Goal: Find contact information: Find contact information

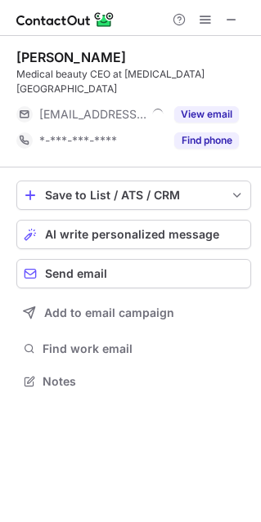
scroll to position [355, 261]
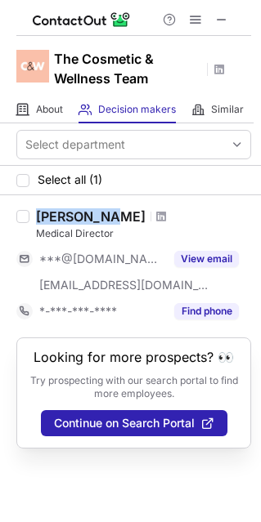
drag, startPoint x: 37, startPoint y: 218, endPoint x: 103, endPoint y: 216, distance: 66.3
click at [103, 216] on div "Zac Turner" at bounding box center [91, 217] width 110 height 16
copy div "Zac Turner"
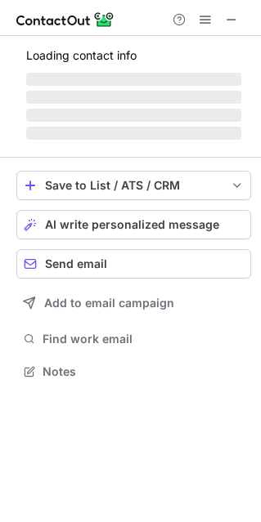
scroll to position [396, 261]
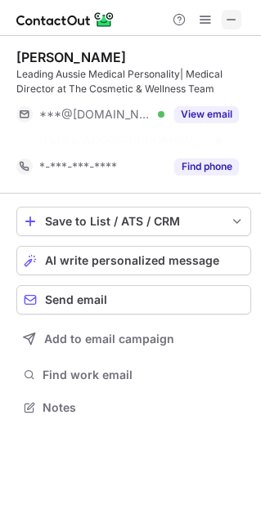
click at [229, 19] on span at bounding box center [231, 19] width 13 height 13
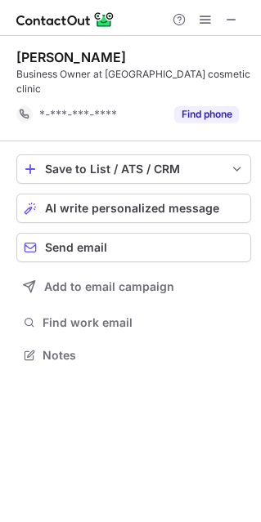
scroll to position [329, 261]
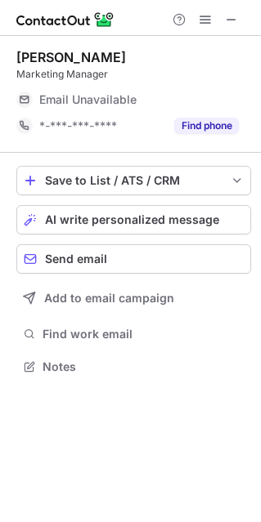
scroll to position [8, 8]
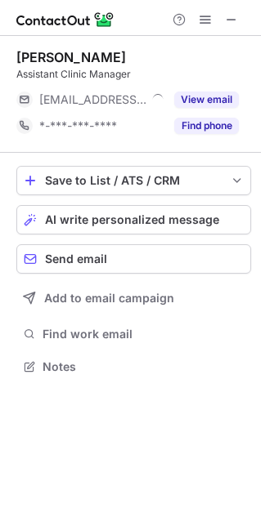
scroll to position [8, 8]
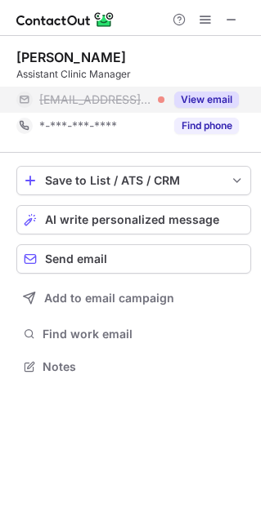
click at [204, 93] on button "View email" at bounding box center [206, 100] width 65 height 16
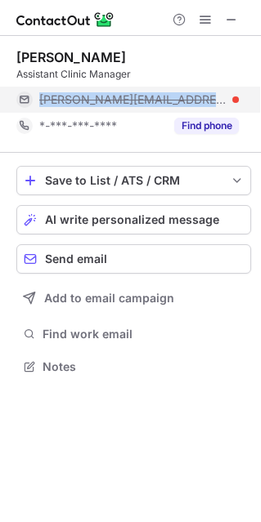
drag, startPoint x: 204, startPoint y: 100, endPoint x: 33, endPoint y: 105, distance: 171.8
click at [33, 105] on div "shelley@skybeautyaus.com" at bounding box center [127, 100] width 222 height 26
copy div "shelley@skybeautyaus.com"
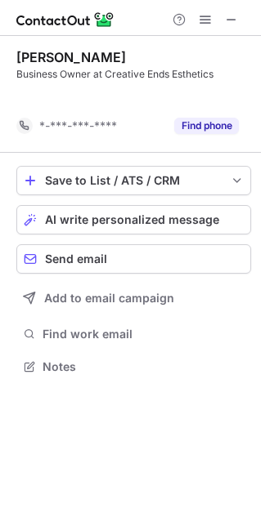
scroll to position [329, 261]
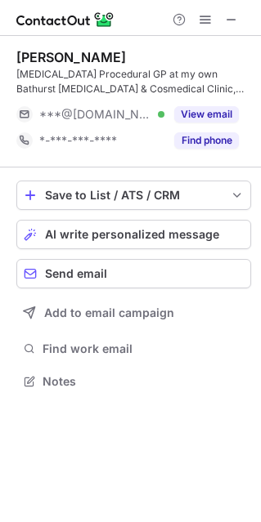
scroll to position [370, 261]
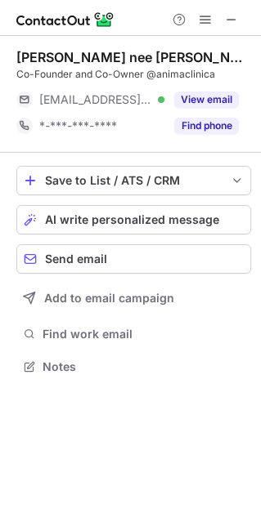
scroll to position [355, 261]
click at [233, 17] on span at bounding box center [231, 19] width 13 height 13
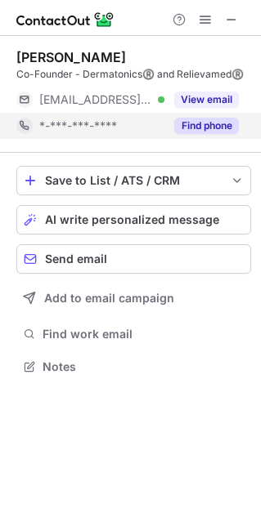
scroll to position [8, 8]
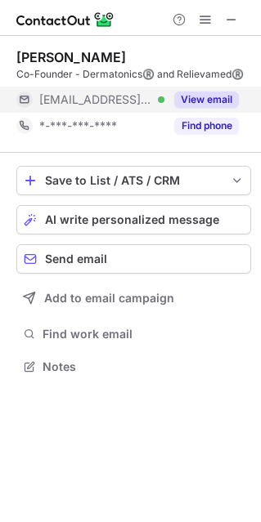
click at [209, 96] on button "View email" at bounding box center [206, 100] width 65 height 16
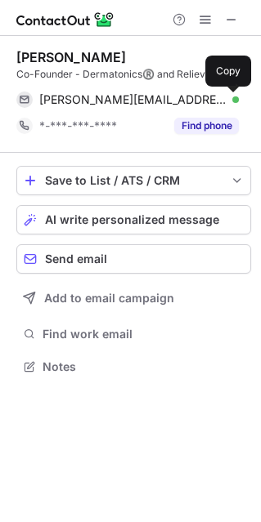
click at [228, 95] on span at bounding box center [230, 99] width 13 height 13
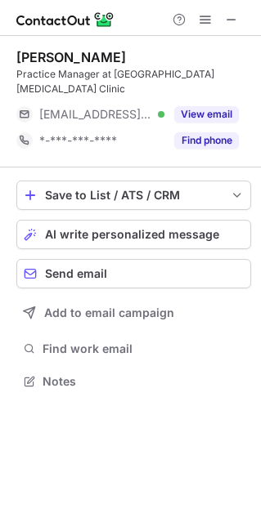
scroll to position [355, 261]
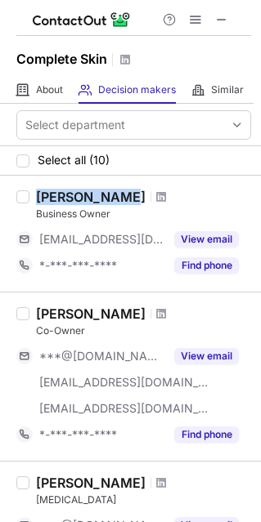
drag, startPoint x: 34, startPoint y: 199, endPoint x: 122, endPoint y: 195, distance: 88.4
click at [122, 195] on div "[PERSON_NAME] Business Owner [EMAIL_ADDRESS][DOMAIN_NAME] View email *-***-***-…" at bounding box center [140, 234] width 222 height 90
copy div "[PERSON_NAME]"
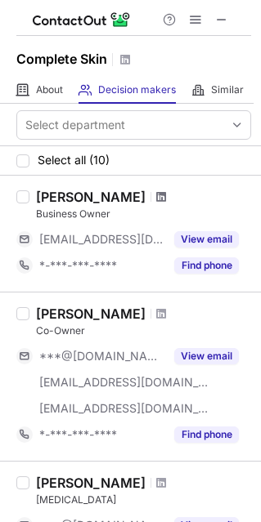
click at [156, 195] on span at bounding box center [161, 197] width 10 height 13
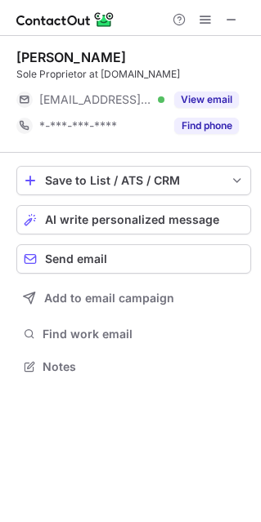
scroll to position [8, 8]
click at [236, 245] on button "Send email" at bounding box center [133, 258] width 235 height 29
click at [244, 244] on button "Send email" at bounding box center [133, 258] width 235 height 29
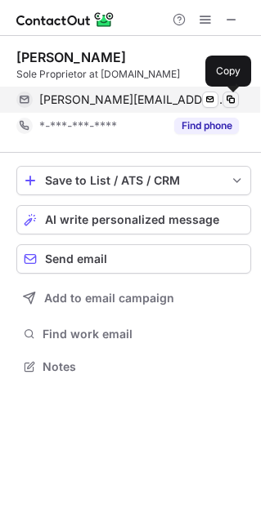
click at [236, 94] on span at bounding box center [230, 99] width 13 height 13
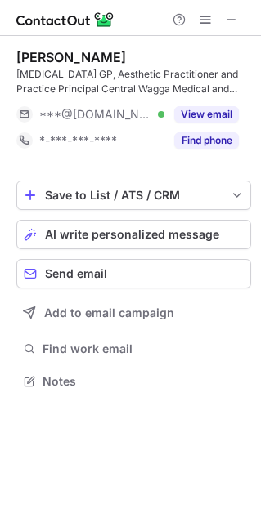
scroll to position [370, 261]
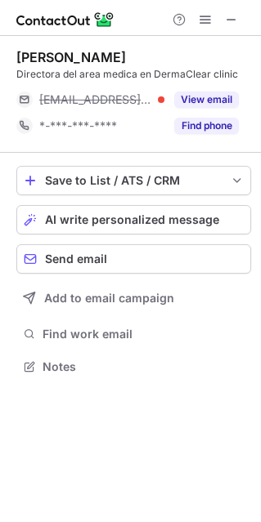
scroll to position [355, 261]
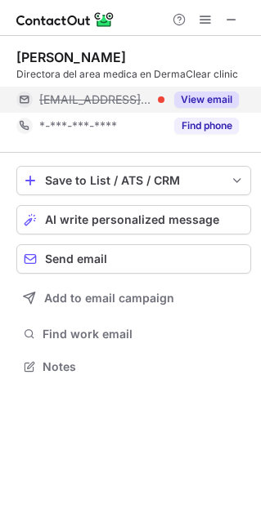
click at [207, 106] on button "View email" at bounding box center [206, 100] width 65 height 16
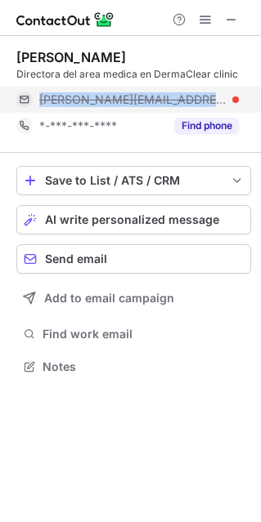
drag, startPoint x: 229, startPoint y: 100, endPoint x: 17, endPoint y: 97, distance: 211.8
click at [17, 97] on div "[PERSON_NAME][EMAIL_ADDRESS][DOMAIN_NAME]" at bounding box center [127, 100] width 222 height 26
copy div "[PERSON_NAME][EMAIL_ADDRESS][DOMAIN_NAME]"
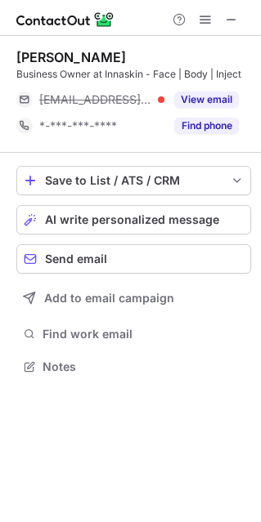
scroll to position [355, 261]
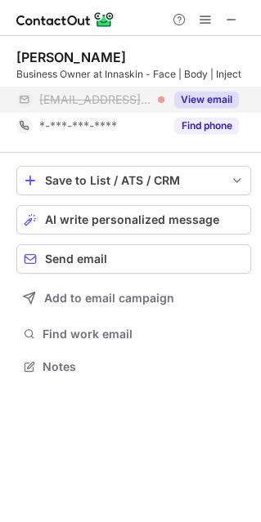
click at [217, 89] on div "View email" at bounding box center [201, 100] width 74 height 26
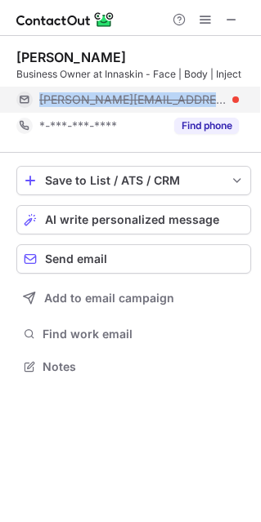
drag, startPoint x: 101, startPoint y: 94, endPoint x: 44, endPoint y: 100, distance: 57.5
click at [32, 98] on div "maxine@innaskin.com.au" at bounding box center [127, 100] width 222 height 26
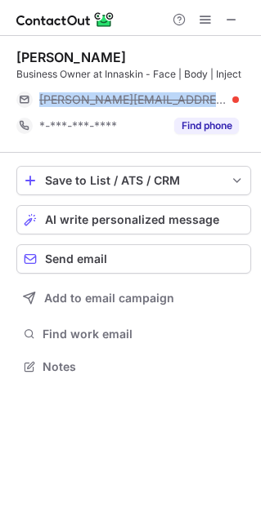
copy div "maxine@innaskin.com.au"
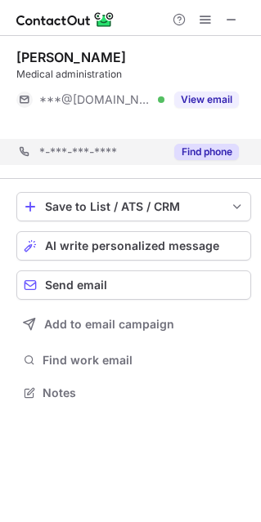
scroll to position [355, 261]
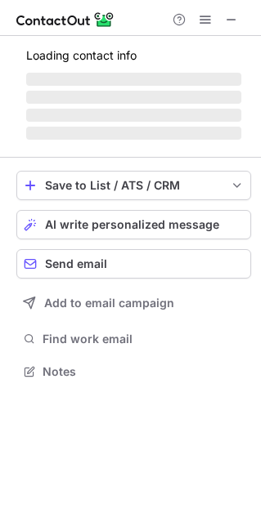
scroll to position [8, 8]
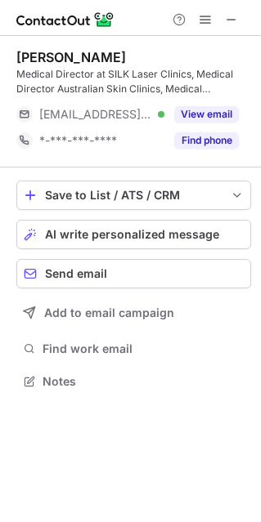
scroll to position [370, 261]
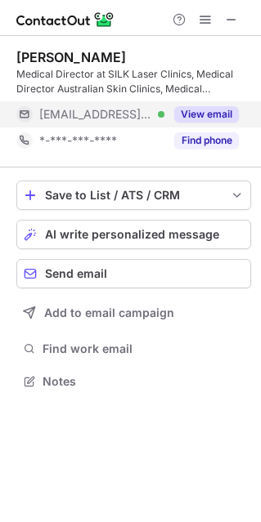
click at [190, 118] on button "View email" at bounding box center [206, 114] width 65 height 16
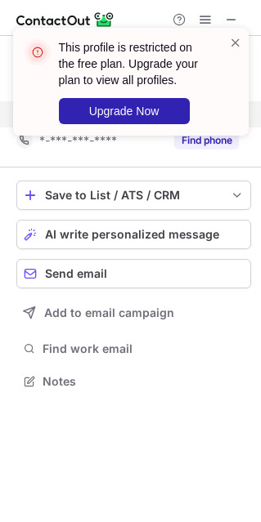
click at [223, 113] on div "This profile is restricted on the free plan. Upgrade your plan to view all prof…" at bounding box center [124, 81] width 209 height 95
click at [234, 46] on span at bounding box center [235, 42] width 13 height 16
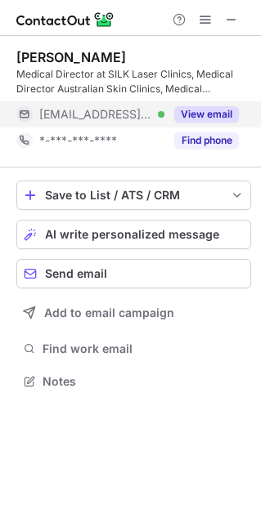
click at [222, 115] on button "View email" at bounding box center [206, 114] width 65 height 16
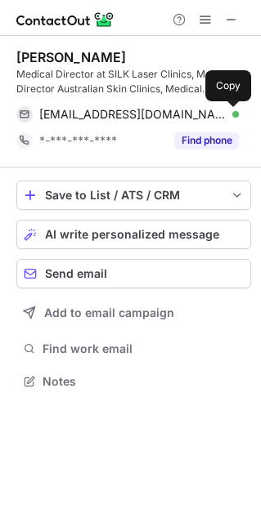
click at [222, 116] on button at bounding box center [230, 114] width 16 height 16
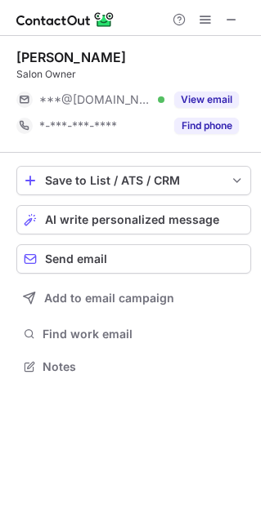
scroll to position [355, 261]
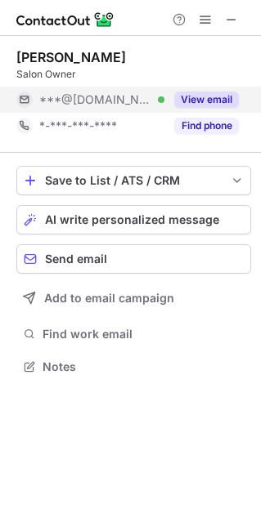
click at [218, 92] on button "View email" at bounding box center [206, 100] width 65 height 16
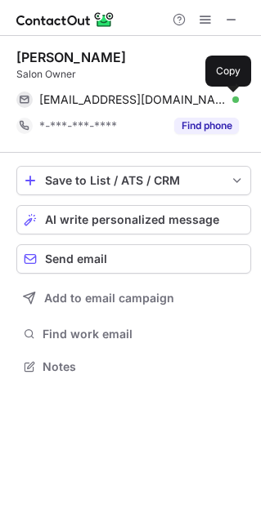
click at [226, 101] on span at bounding box center [230, 99] width 13 height 13
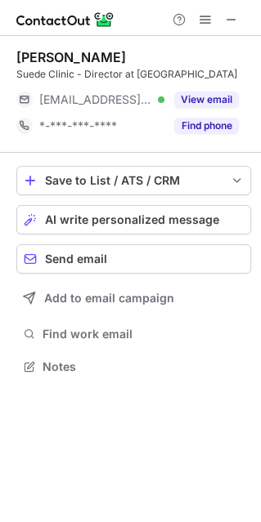
scroll to position [355, 261]
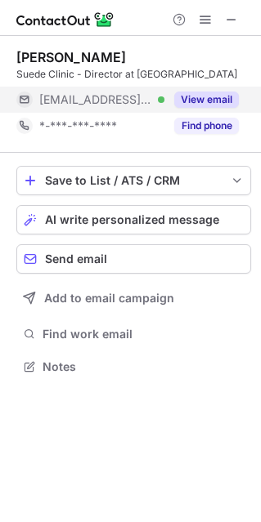
click at [188, 111] on div "View email" at bounding box center [201, 100] width 74 height 26
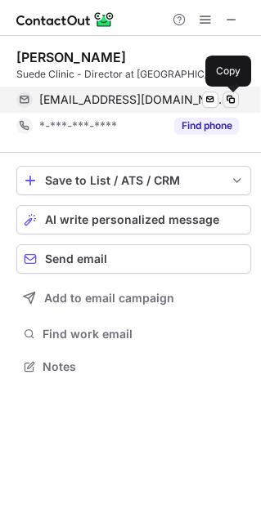
click at [228, 105] on span at bounding box center [230, 99] width 13 height 13
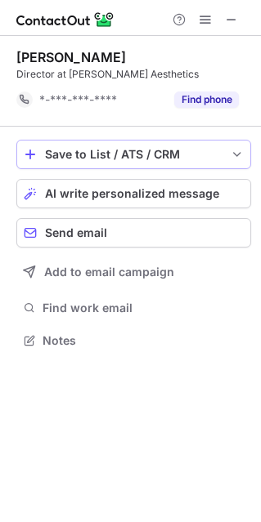
scroll to position [329, 261]
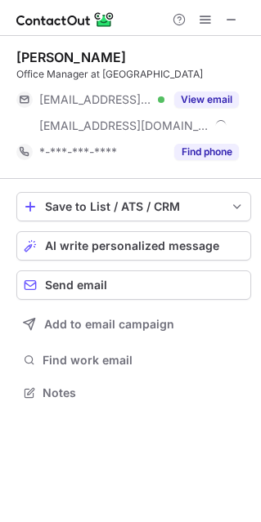
scroll to position [381, 261]
click at [198, 83] on div "Danielle Capararo Office Manager at Eyra Medical ***@yahoo.com.au Verified ***@…" at bounding box center [133, 107] width 235 height 116
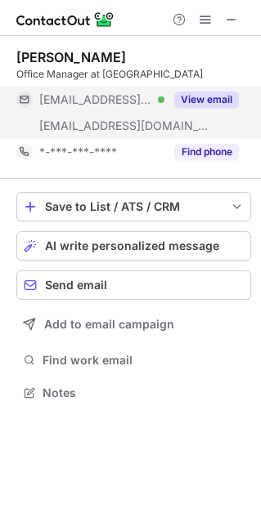
click at [202, 91] on div "View email" at bounding box center [201, 100] width 74 height 26
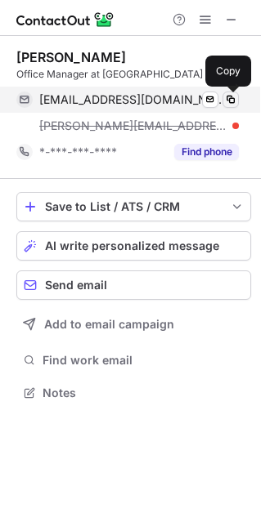
click at [224, 101] on span at bounding box center [230, 99] width 13 height 13
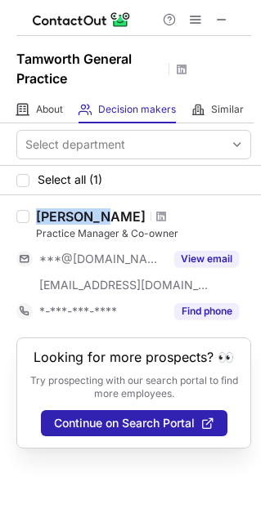
drag, startPoint x: 35, startPoint y: 217, endPoint x: 112, endPoint y: 215, distance: 76.9
click at [112, 215] on div "[PERSON_NAME]" at bounding box center [91, 217] width 110 height 16
click at [121, 235] on div "Practice Manager & Co-owner" at bounding box center [143, 233] width 215 height 15
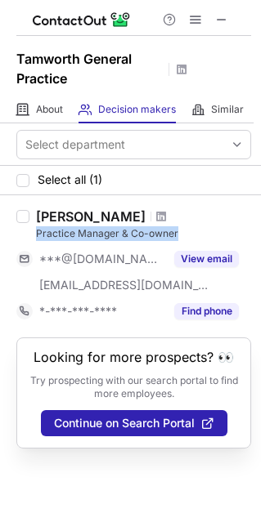
click at [121, 235] on div "Practice Manager & Co-owner" at bounding box center [143, 233] width 215 height 15
copy div "Practice Manager & Co-owner"
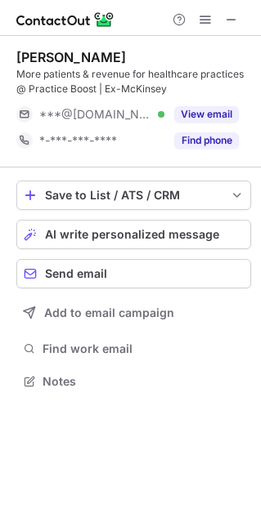
scroll to position [370, 261]
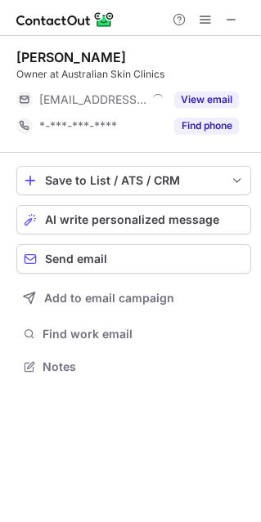
scroll to position [8, 8]
click at [232, 83] on div "[PERSON_NAME] Clinic Manager at Clearskincare clinics ***@[DOMAIN_NAME] Verifie…" at bounding box center [133, 94] width 235 height 90
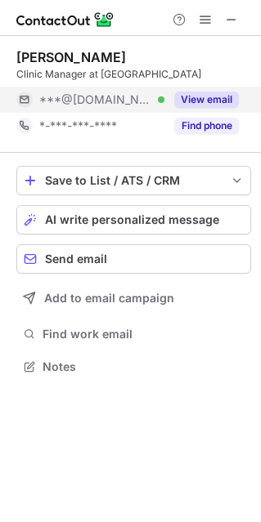
click at [222, 114] on div "Find phone" at bounding box center [201, 126] width 74 height 26
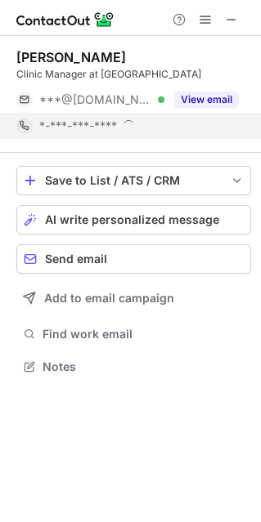
click at [220, 105] on button "View email" at bounding box center [206, 100] width 65 height 16
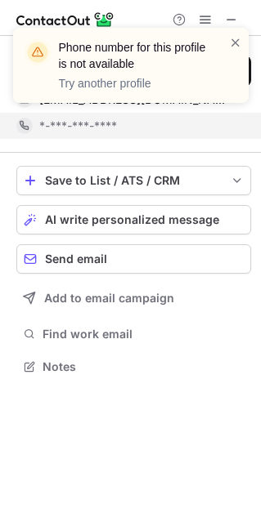
click at [224, 101] on div "Phone number for this profile is not available Try another profile" at bounding box center [131, 71] width 262 height 121
click at [240, 48] on span at bounding box center [235, 42] width 13 height 16
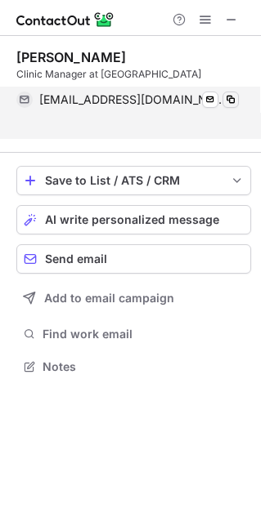
scroll to position [329, 261]
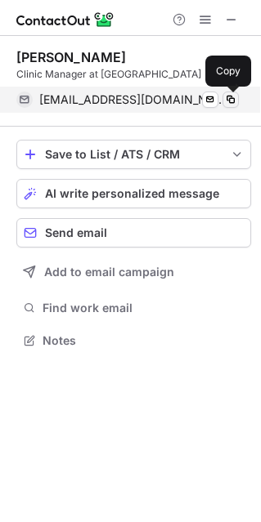
click at [222, 102] on button at bounding box center [230, 100] width 16 height 16
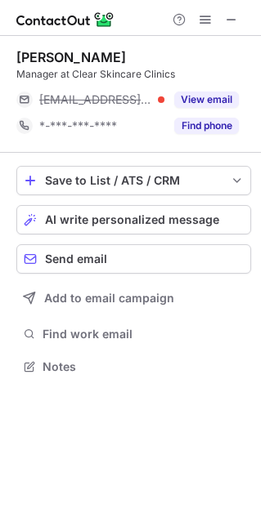
scroll to position [355, 261]
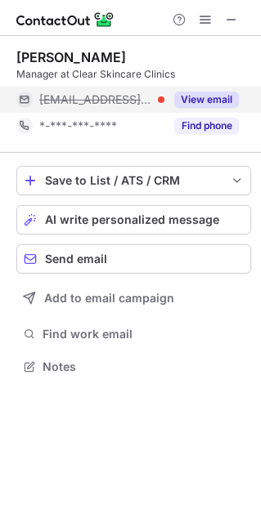
click at [174, 103] on button "View email" at bounding box center [206, 100] width 65 height 16
click at [184, 95] on span "[EMAIL_ADDRESS][DOMAIN_NAME]" at bounding box center [132, 99] width 187 height 15
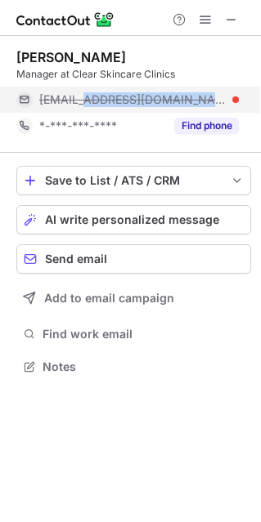
click at [184, 95] on span "[EMAIL_ADDRESS][DOMAIN_NAME]" at bounding box center [132, 99] width 187 height 15
copy span "[EMAIL_ADDRESS][DOMAIN_NAME]"
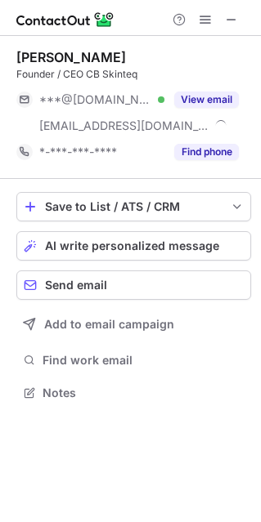
scroll to position [381, 261]
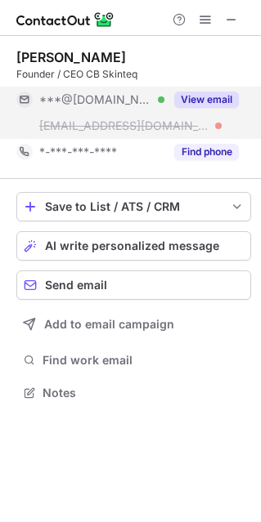
click at [183, 100] on button "View email" at bounding box center [206, 100] width 65 height 16
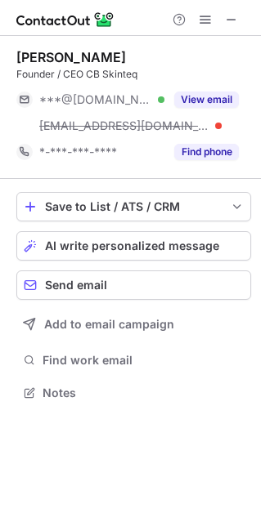
click at [212, 90] on div "This profile is restricted on the free plan. Upgrade your plan to view all prof…" at bounding box center [141, 81] width 165 height 85
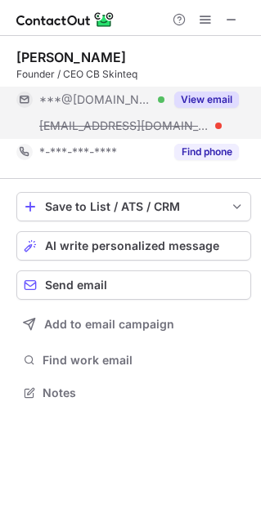
click at [226, 100] on button "View email" at bounding box center [206, 100] width 65 height 16
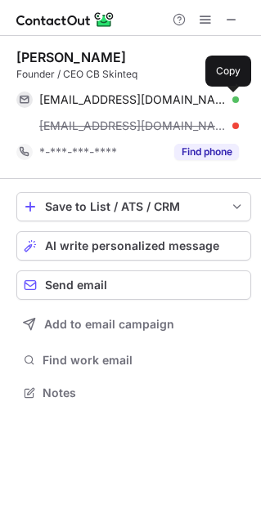
click at [226, 100] on span at bounding box center [230, 99] width 13 height 13
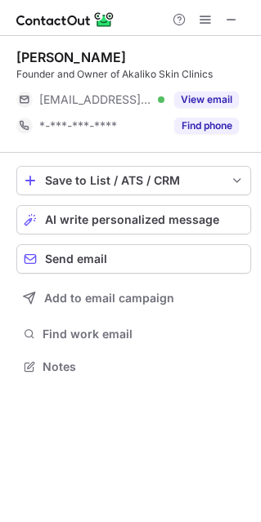
scroll to position [355, 261]
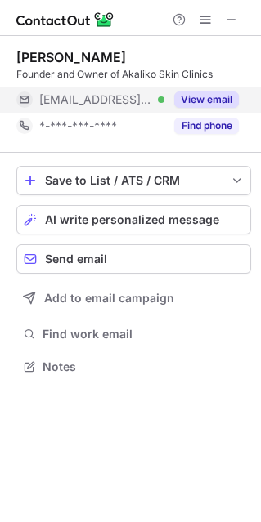
click at [193, 107] on button "View email" at bounding box center [206, 100] width 65 height 16
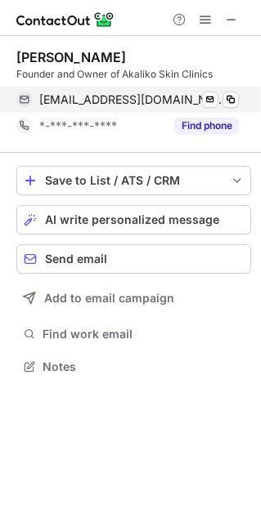
click at [226, 101] on span at bounding box center [230, 99] width 13 height 13
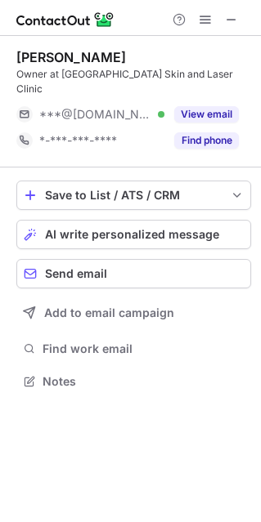
scroll to position [355, 261]
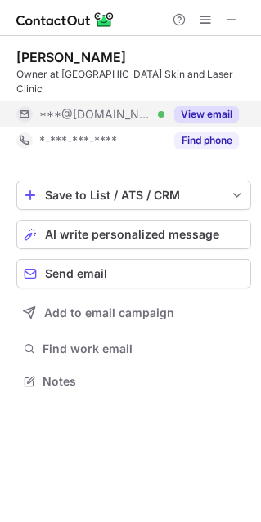
click at [207, 106] on button "View email" at bounding box center [206, 114] width 65 height 16
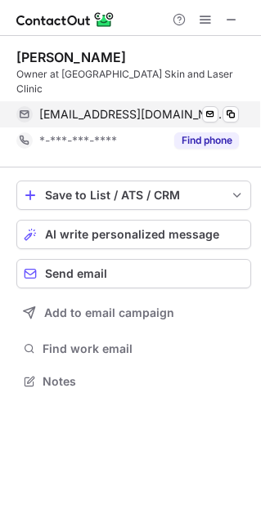
click at [226, 108] on span at bounding box center [230, 114] width 13 height 13
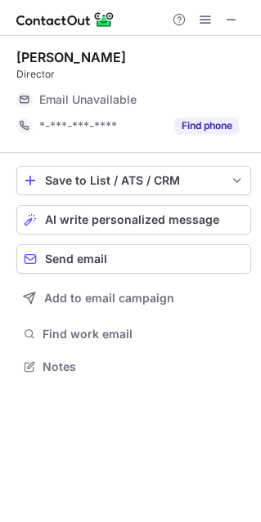
scroll to position [8, 8]
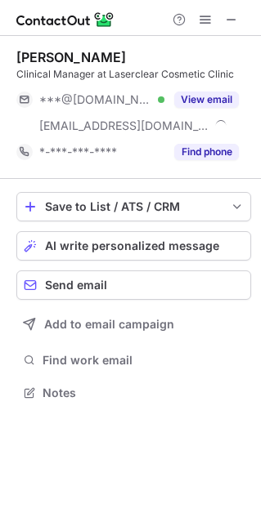
scroll to position [381, 261]
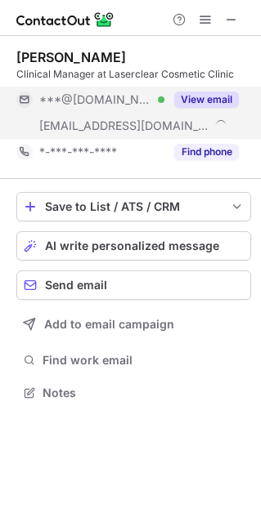
click at [181, 98] on button "View email" at bounding box center [206, 100] width 65 height 16
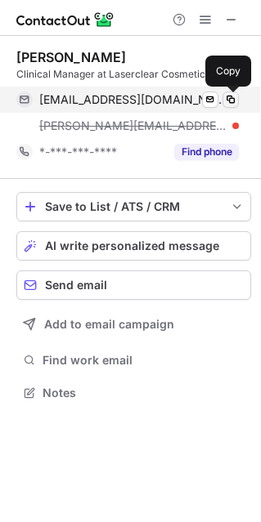
click at [224, 100] on span at bounding box center [230, 99] width 13 height 13
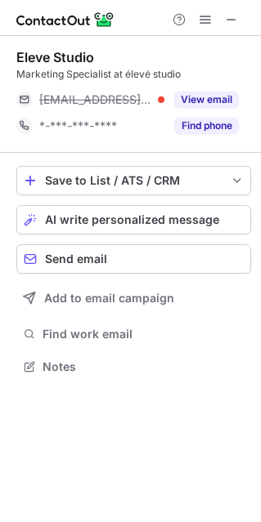
scroll to position [355, 261]
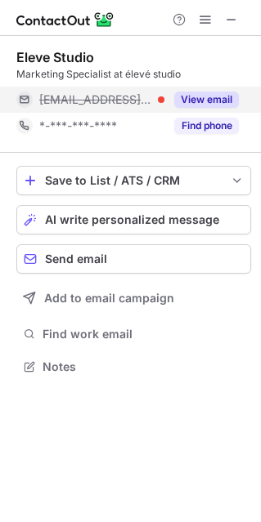
click at [210, 95] on button "View email" at bounding box center [206, 100] width 65 height 16
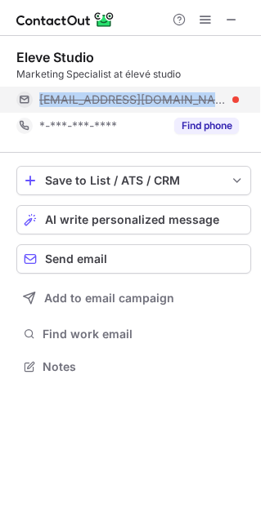
drag, startPoint x: 171, startPoint y: 101, endPoint x: 12, endPoint y: 98, distance: 158.6
click at [37, 107] on div "[EMAIL_ADDRESS][DOMAIN_NAME]" at bounding box center [127, 100] width 222 height 26
copy span "[EMAIL_ADDRESS][DOMAIN_NAME]"
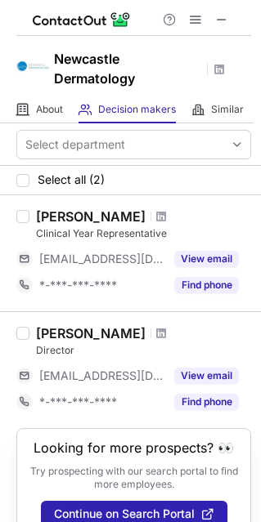
click at [50, 332] on div "Murray Corbett" at bounding box center [91, 333] width 110 height 16
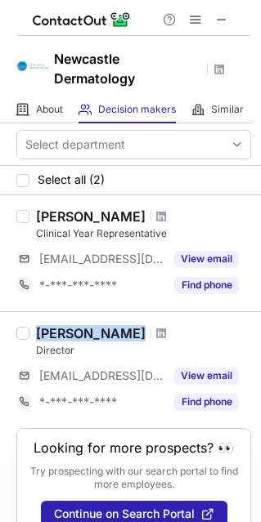
click at [50, 332] on div "Murray Corbett" at bounding box center [91, 333] width 110 height 16
copy div "Murray Corbett"
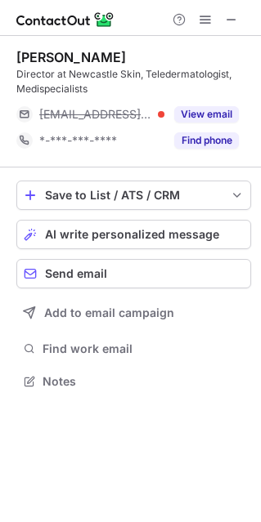
scroll to position [370, 261]
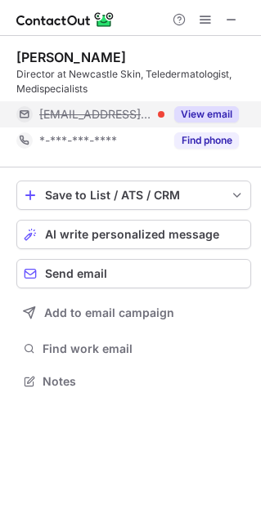
click at [204, 105] on div "View email" at bounding box center [201, 114] width 74 height 26
click at [192, 105] on div "[PERSON_NAME][EMAIL_ADDRESS][DOMAIN_NAME]" at bounding box center [127, 114] width 222 height 26
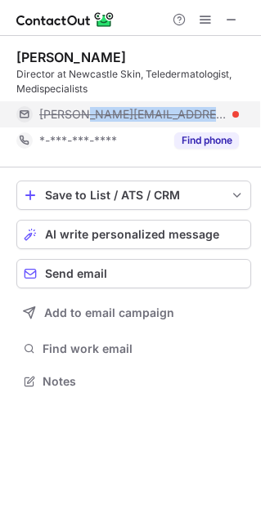
click at [192, 105] on div "[PERSON_NAME][EMAIL_ADDRESS][DOMAIN_NAME]" at bounding box center [127, 114] width 222 height 26
copy span "[PERSON_NAME][EMAIL_ADDRESS][DOMAIN_NAME]"
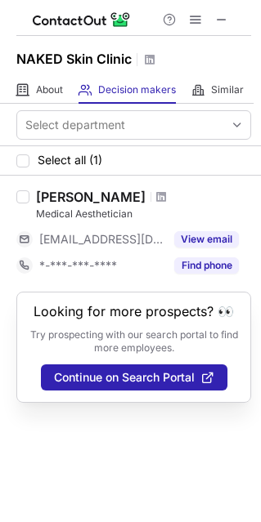
click at [64, 191] on div "[PERSON_NAME]" at bounding box center [91, 197] width 110 height 16
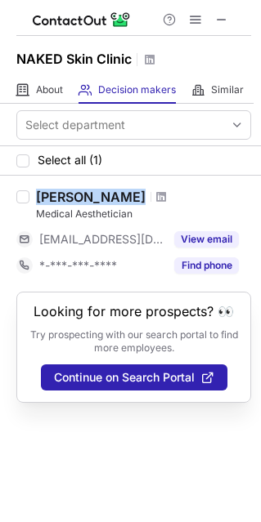
click at [64, 191] on div "[PERSON_NAME]" at bounding box center [91, 197] width 110 height 16
copy div "[PERSON_NAME]"
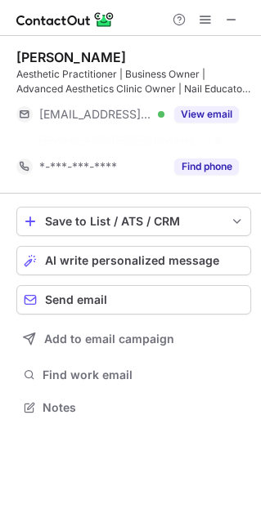
scroll to position [370, 261]
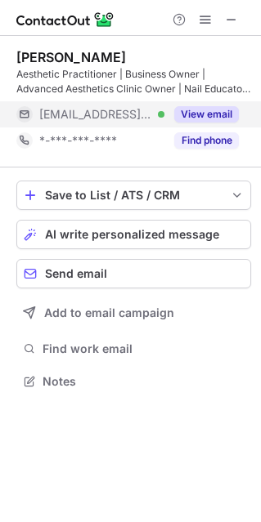
click at [208, 111] on button "View email" at bounding box center [206, 114] width 65 height 16
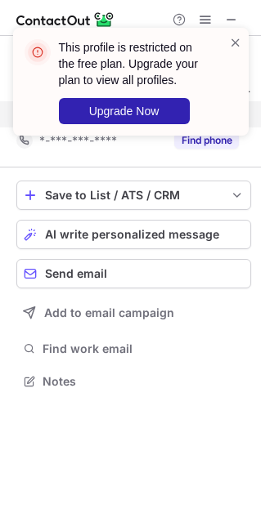
click at [222, 113] on div "This profile is restricted on the free plan. Upgrade your plan to view all prof…" at bounding box center [131, 88] width 262 height 154
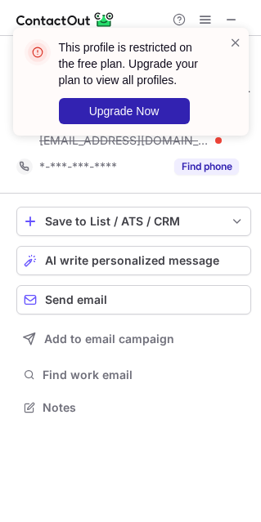
scroll to position [396, 261]
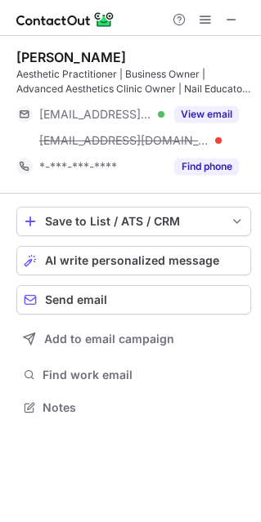
click at [217, 109] on div "This profile is restricted on the free plan. Upgrade your plan to view all prof…" at bounding box center [141, 81] width 165 height 85
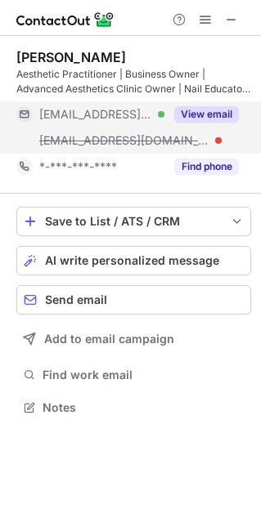
click at [223, 117] on button "View email" at bounding box center [206, 114] width 65 height 16
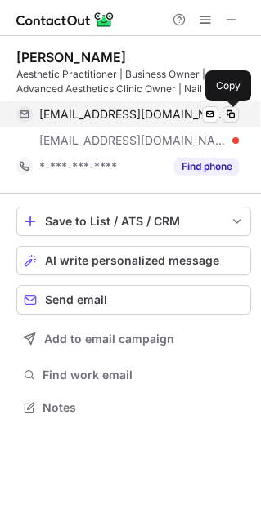
click at [226, 114] on span at bounding box center [230, 114] width 13 height 13
